Goal: Transaction & Acquisition: Book appointment/travel/reservation

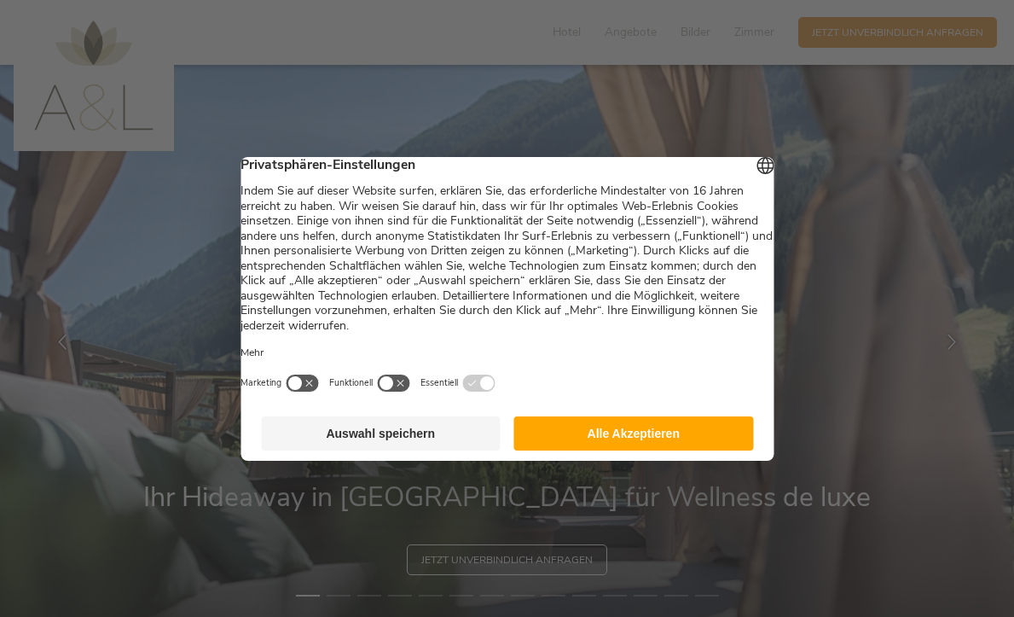
click at [628, 444] on button "Alle Akzeptieren" at bounding box center [634, 433] width 240 height 34
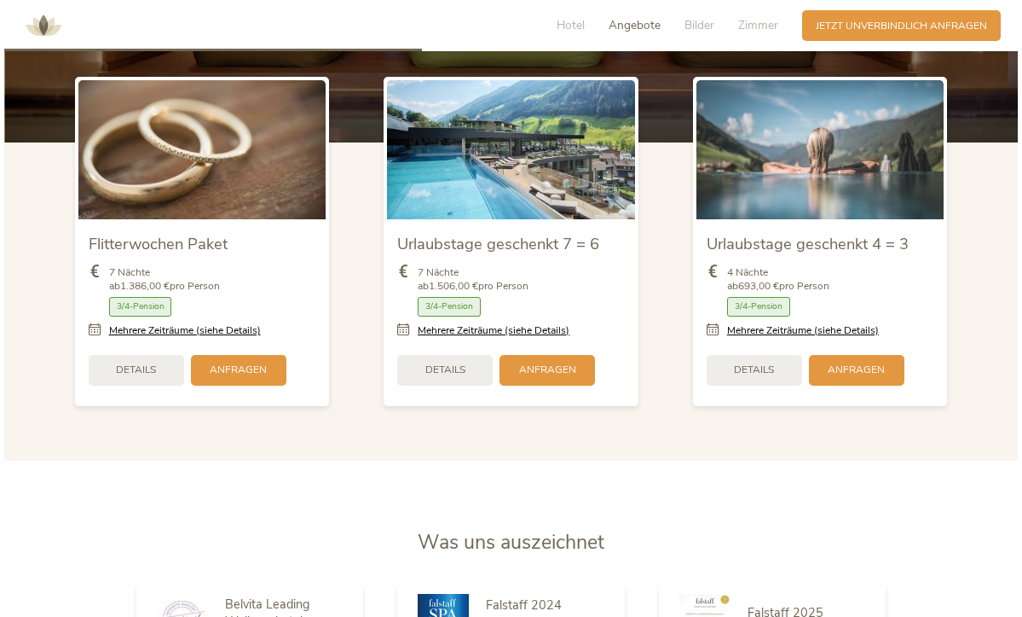
scroll to position [1816, 0]
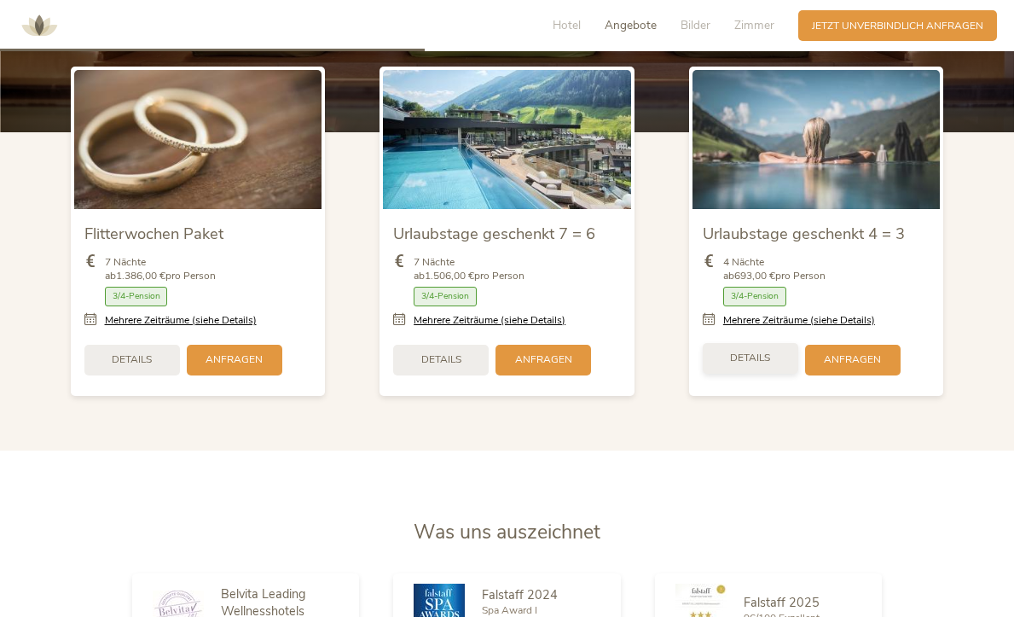
click at [767, 357] on span "Details" at bounding box center [750, 357] width 40 height 14
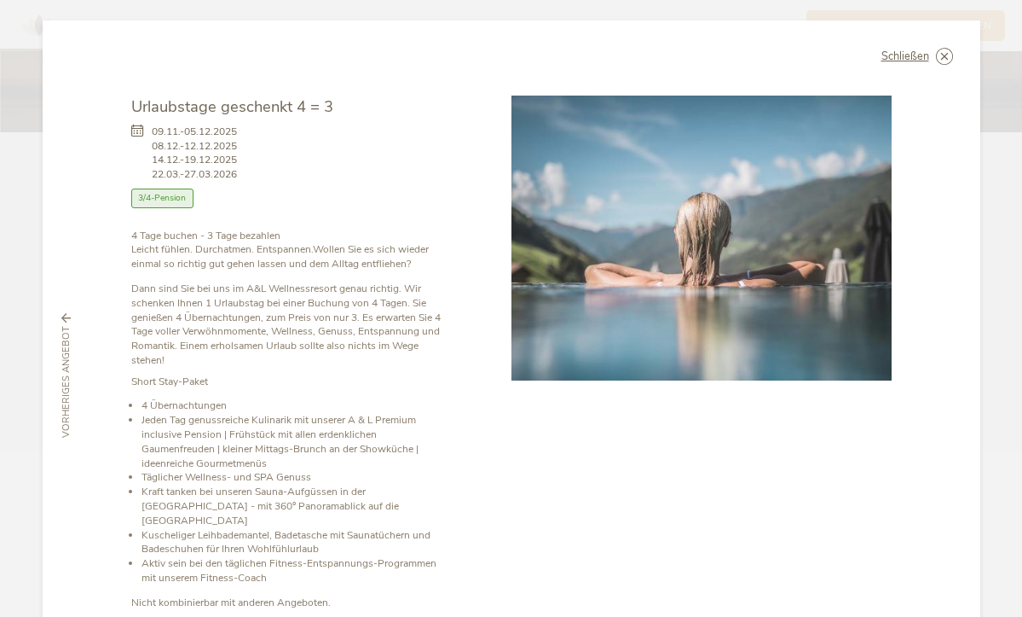
click at [668, 451] on div at bounding box center [702, 386] width 380 height 580
click at [939, 56] on icon at bounding box center [944, 56] width 17 height 17
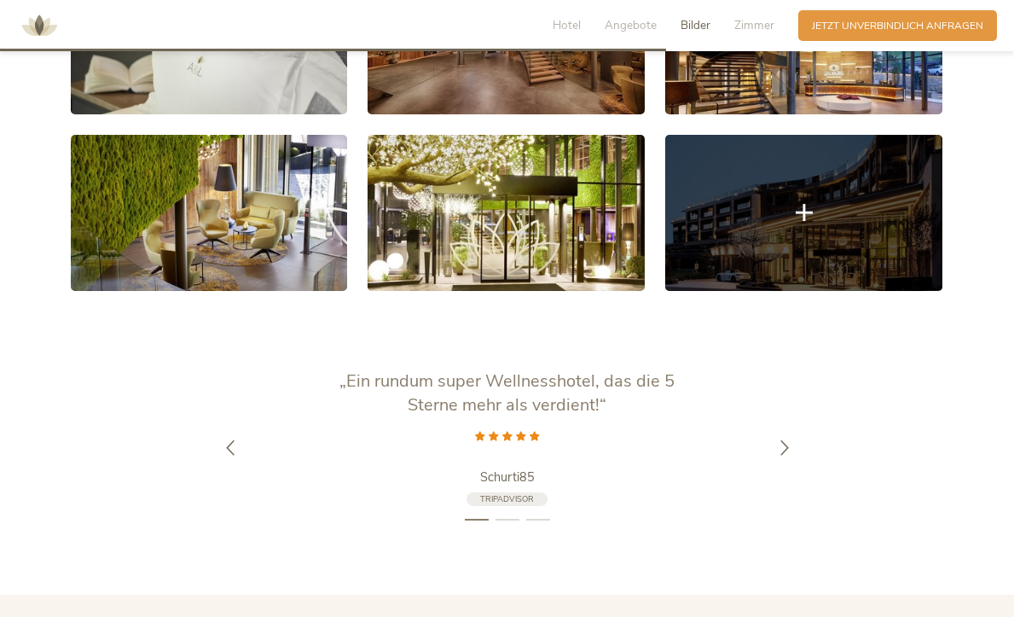
scroll to position [2864, 0]
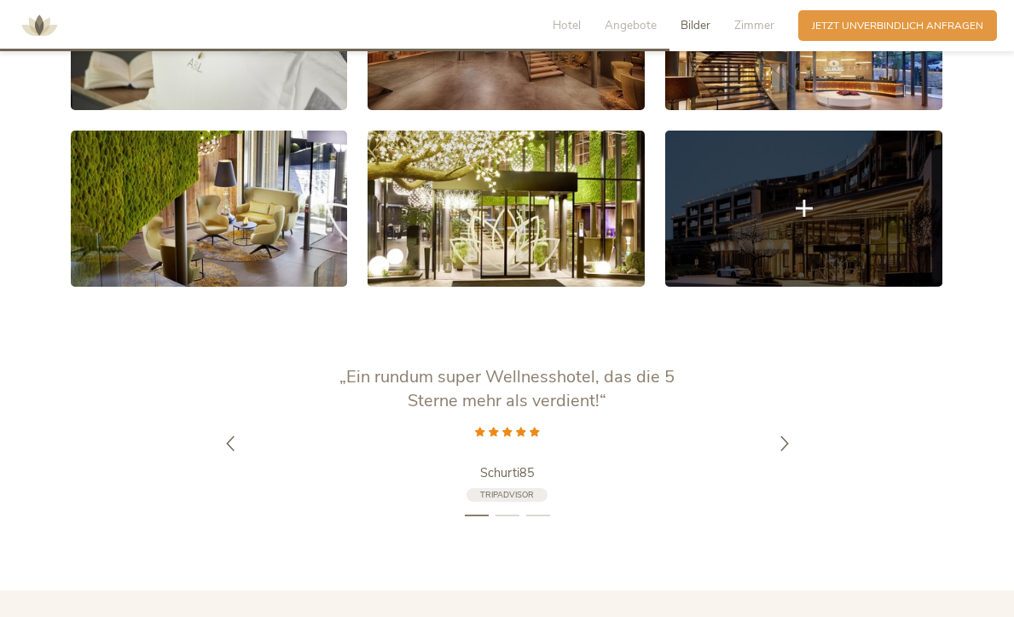
click at [806, 201] on icon at bounding box center [804, 208] width 17 height 17
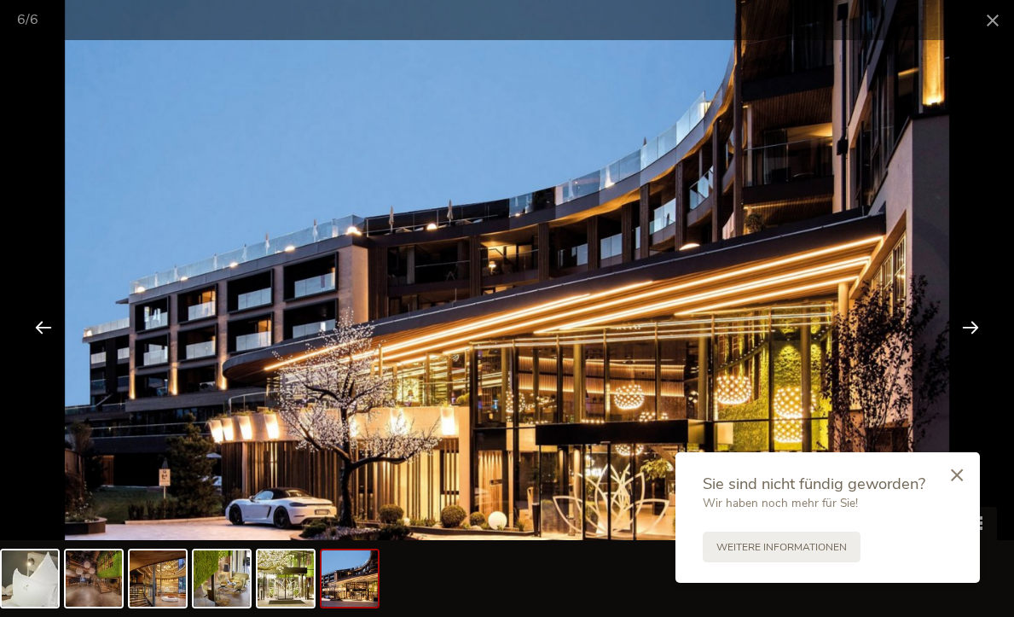
click at [970, 323] on div at bounding box center [970, 326] width 53 height 53
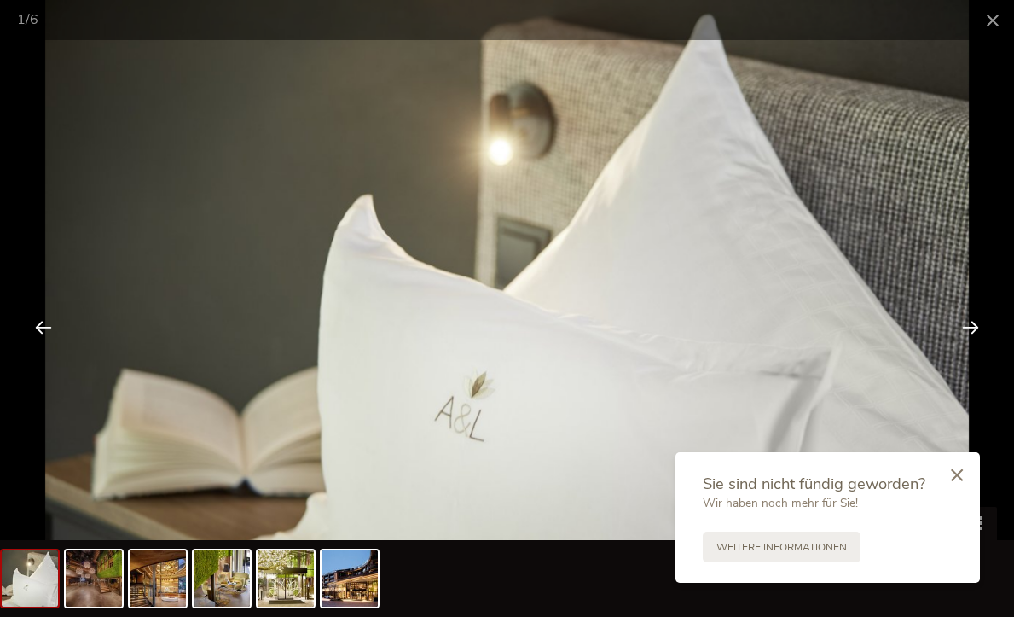
click at [970, 323] on div at bounding box center [970, 326] width 53 height 53
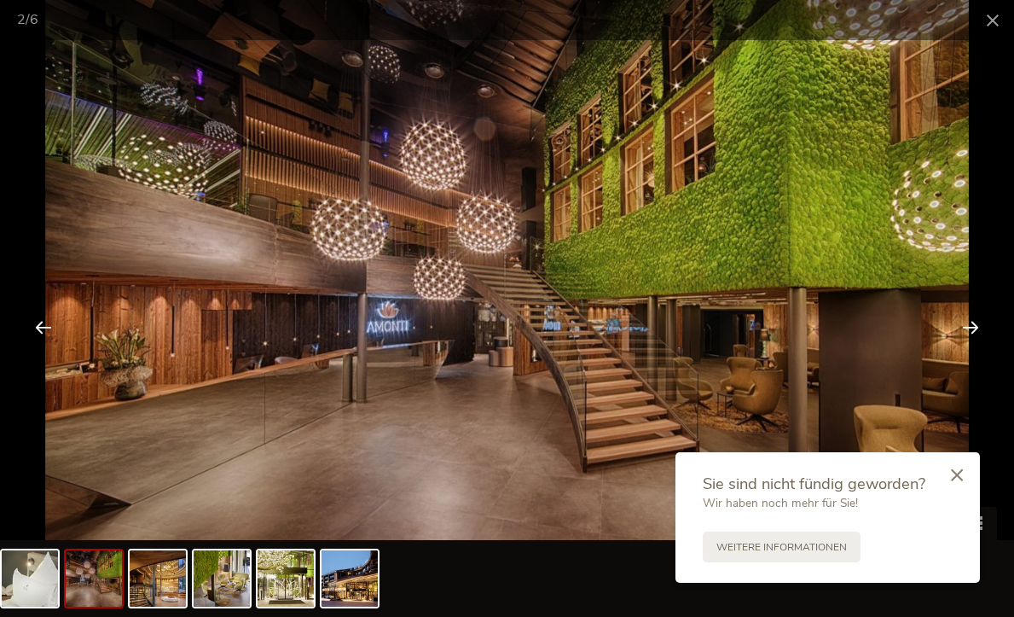
click at [971, 321] on div at bounding box center [970, 326] width 53 height 53
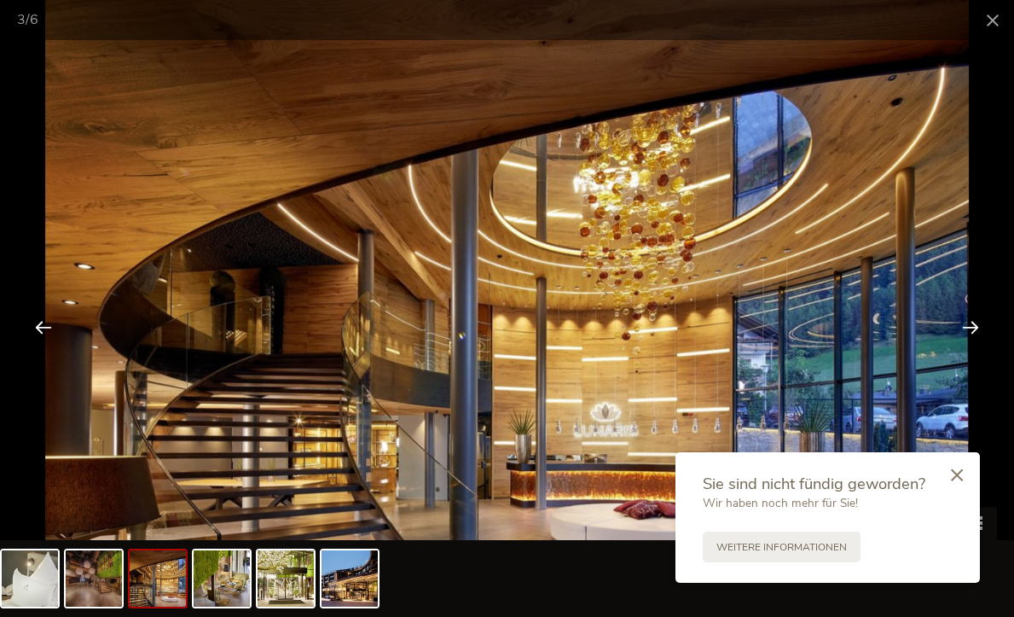
click at [971, 321] on div at bounding box center [970, 326] width 53 height 53
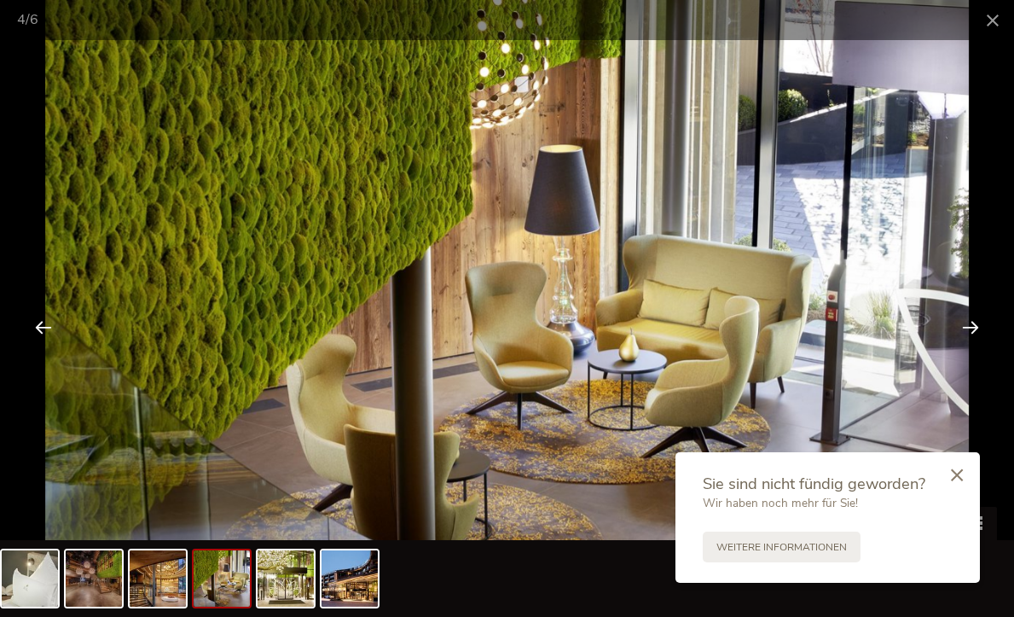
click at [971, 321] on div at bounding box center [970, 326] width 53 height 53
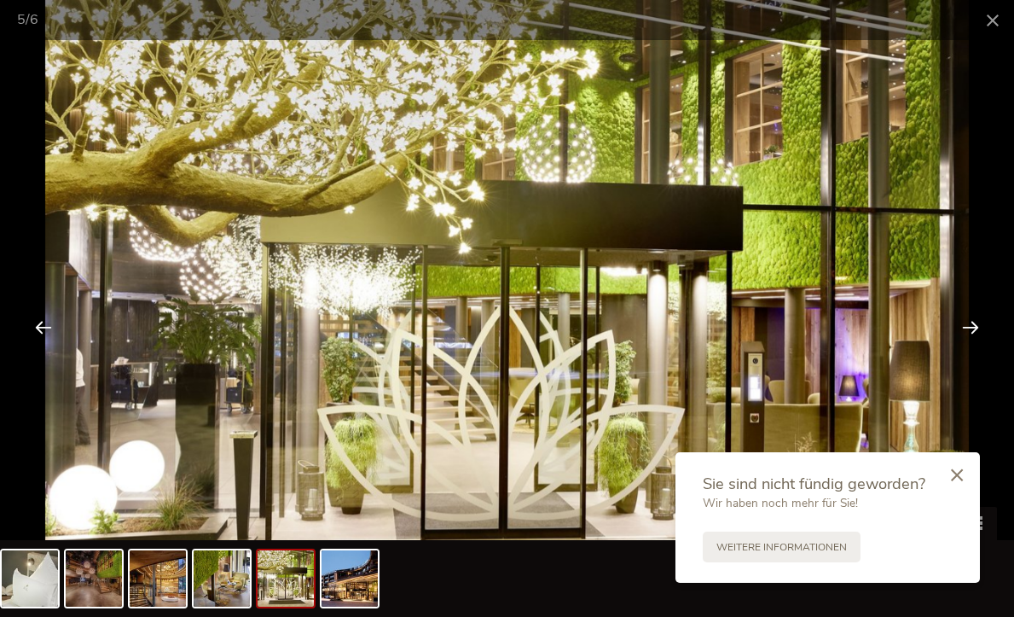
click at [971, 321] on div at bounding box center [970, 326] width 53 height 53
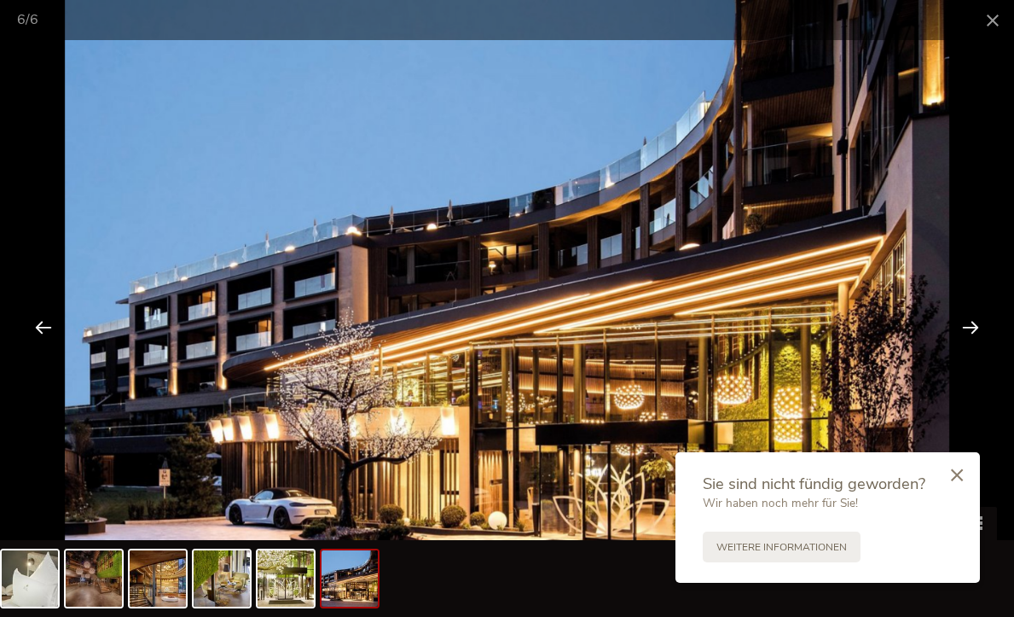
click at [971, 321] on div at bounding box center [970, 326] width 53 height 53
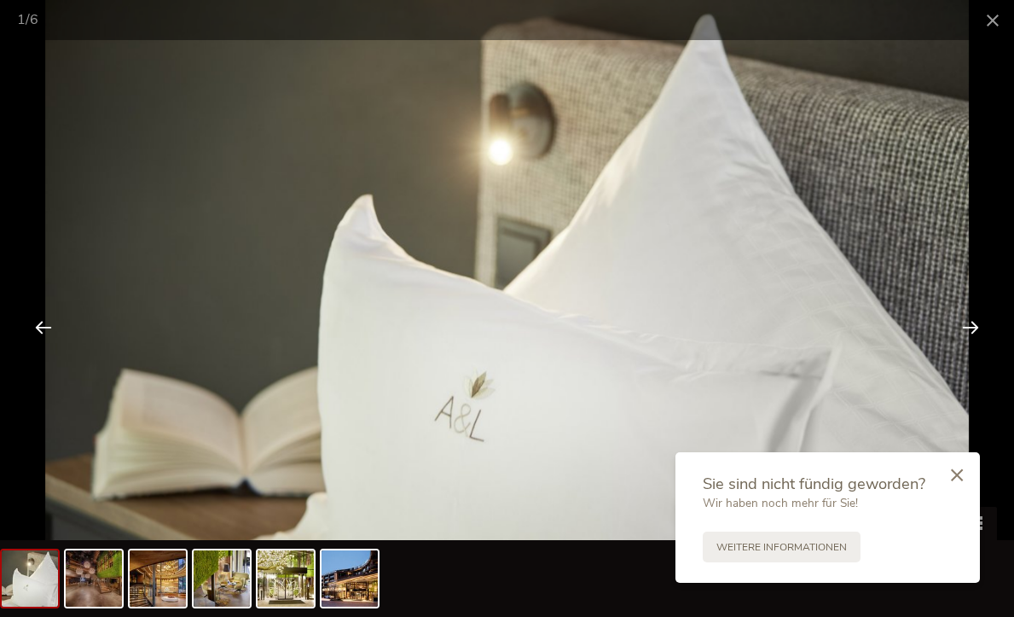
click at [971, 321] on div at bounding box center [970, 326] width 53 height 53
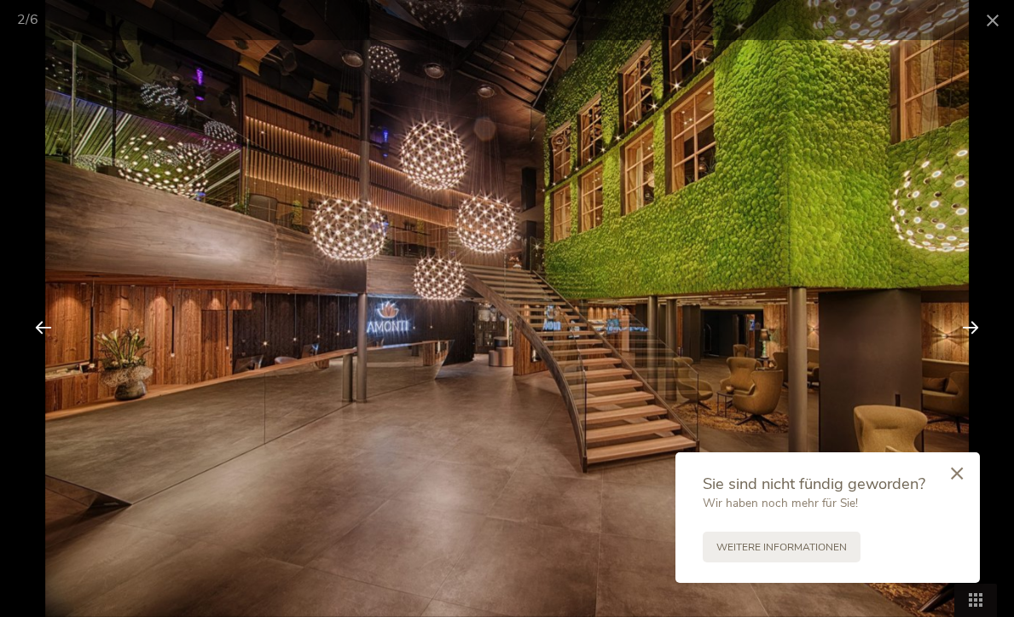
click at [958, 476] on icon at bounding box center [957, 472] width 12 height 13
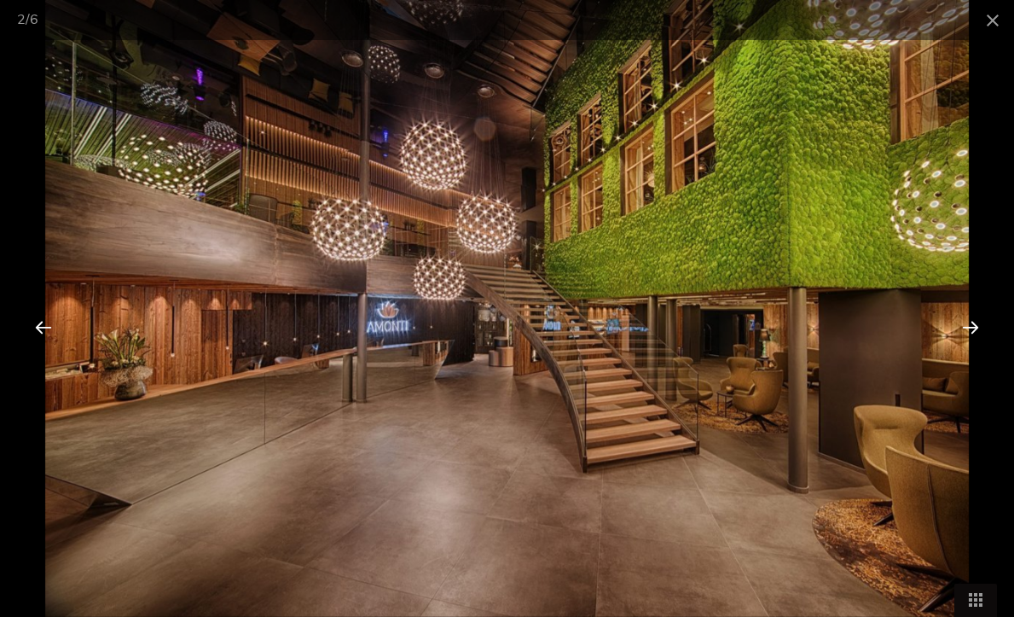
click at [870, 506] on img at bounding box center [507, 308] width 924 height 617
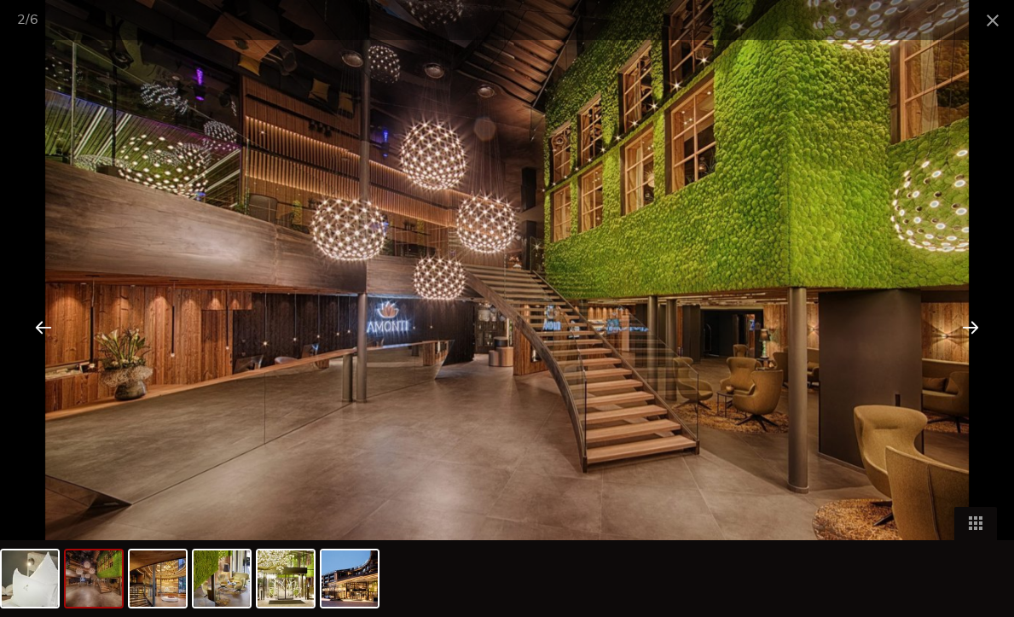
click at [976, 317] on div at bounding box center [970, 326] width 53 height 53
